Goal: Find specific page/section: Find specific page/section

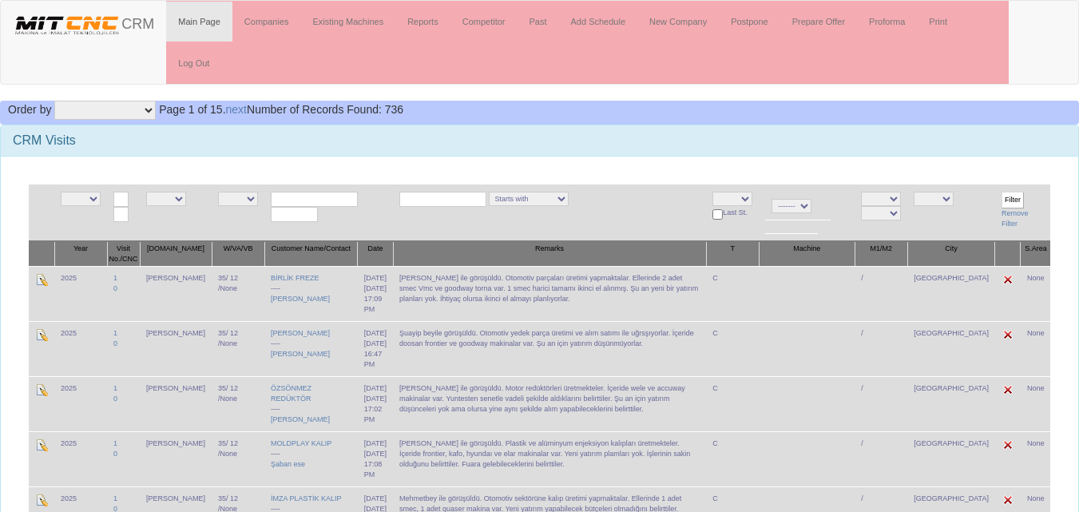
click at [182, 197] on select "NE E admin fazıl ibrahim salih ogulcan hasan murat" at bounding box center [166, 199] width 40 height 14
select select "15"
click at [152, 192] on select "NE E admin fazıl ibrahim salih ogulcan hasan murat" at bounding box center [166, 199] width 40 height 14
click at [953, 196] on select "NE E Zonguldak Yozgat Yalova Van Uşak Tunceli Trabzon Tokat Tekirdağ Sivas Şırn…" at bounding box center [933, 199] width 40 height 14
select select "1232"
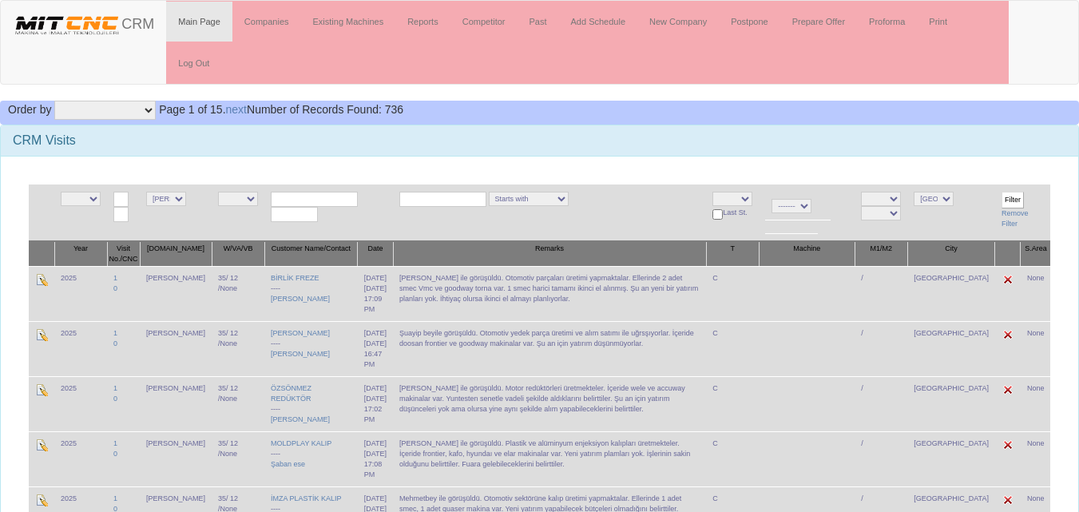
click at [940, 192] on select "NE E Zonguldak Yozgat Yalova Van Uşak Tunceli Trabzon Tokat Tekirdağ Sivas Şırn…" at bounding box center [933, 199] width 40 height 14
click at [1010, 195] on input "Filter" at bounding box center [1012, 200] width 22 height 17
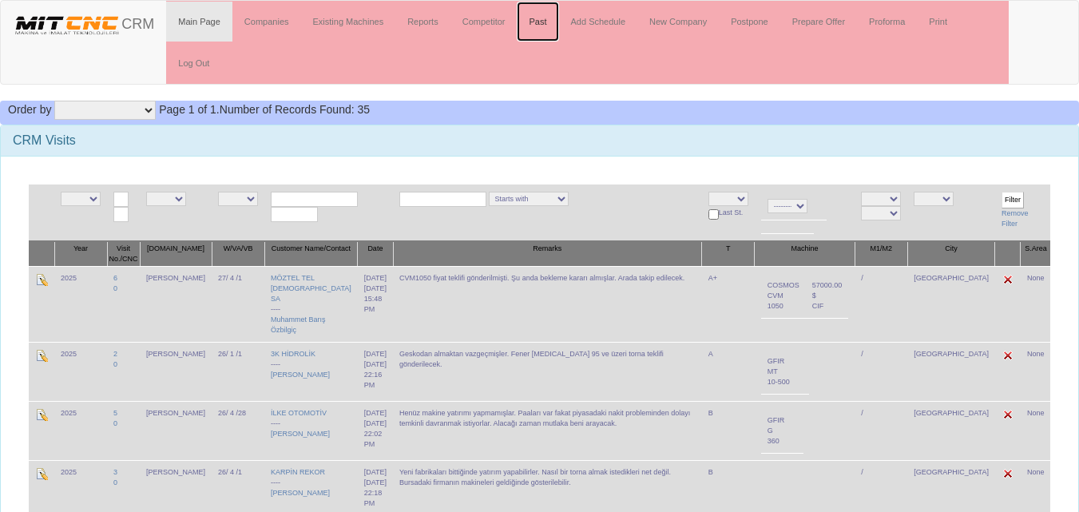
click at [537, 24] on link "Past" at bounding box center [538, 22] width 42 height 40
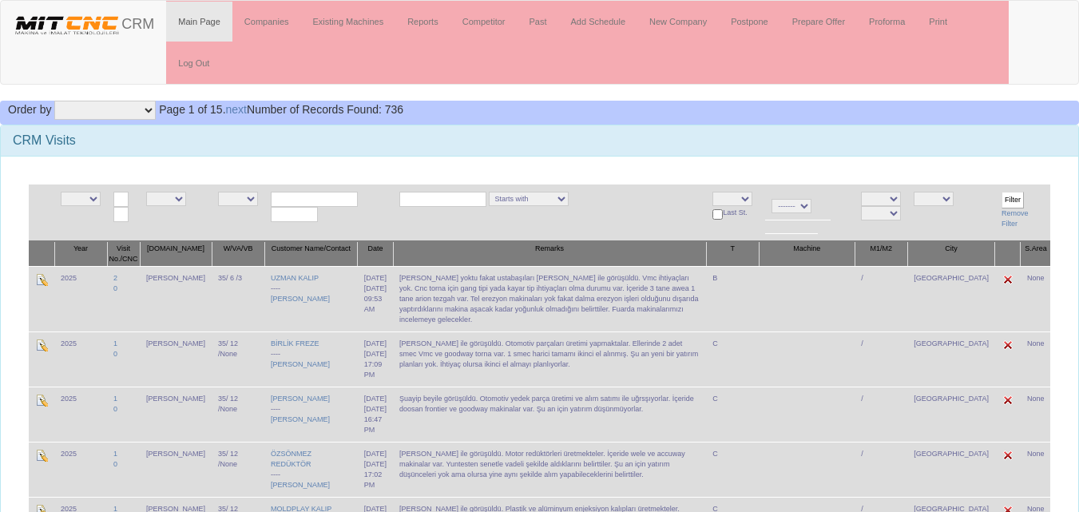
click at [335, 196] on input "text" at bounding box center [314, 199] width 87 height 15
click at [537, 145] on h3 "CRM Visits" at bounding box center [539, 140] width 1053 height 14
click at [313, 196] on input "text" at bounding box center [314, 199] width 87 height 15
click at [334, 197] on input "text" at bounding box center [314, 199] width 87 height 15
click at [539, 20] on link "Past" at bounding box center [538, 22] width 42 height 40
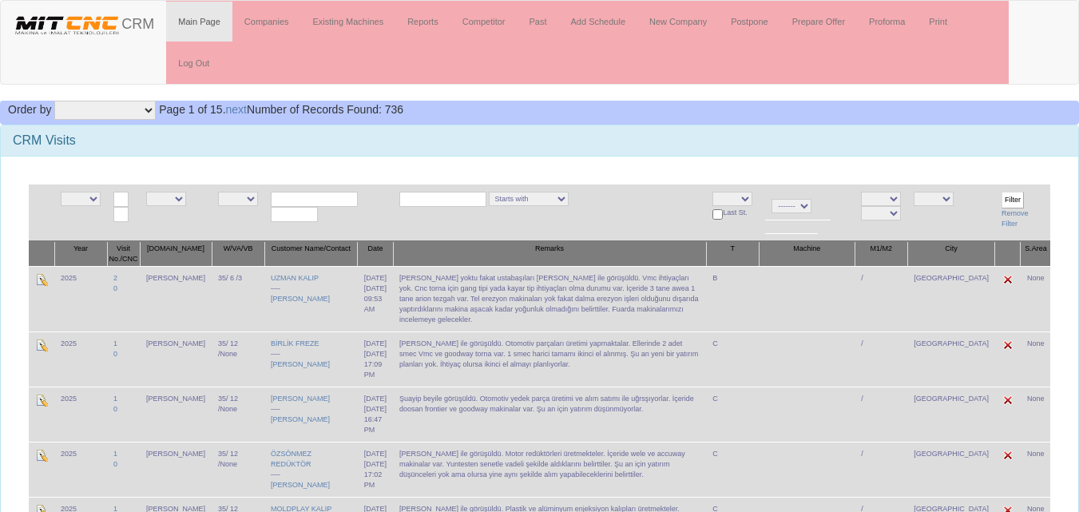
drag, startPoint x: 0, startPoint y: 0, endPoint x: 316, endPoint y: 202, distance: 375.2
click at [316, 202] on input "text" at bounding box center [314, 199] width 87 height 15
type input "tors"
click at [1005, 197] on input "Filter" at bounding box center [1012, 200] width 22 height 17
